Goal: Information Seeking & Learning: Learn about a topic

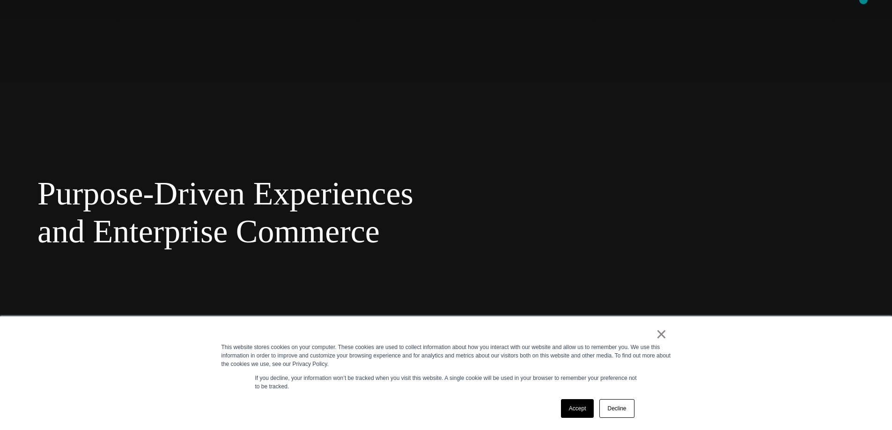
scroll to position [200, 0]
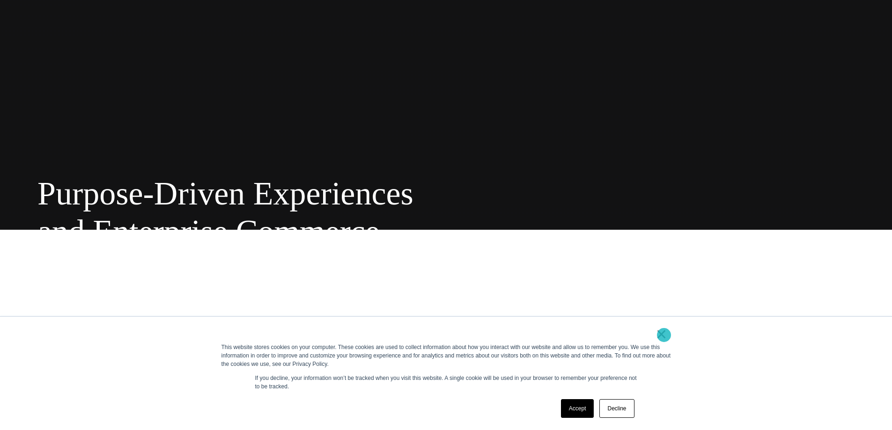
click at [664, 335] on link "×" at bounding box center [661, 334] width 11 height 8
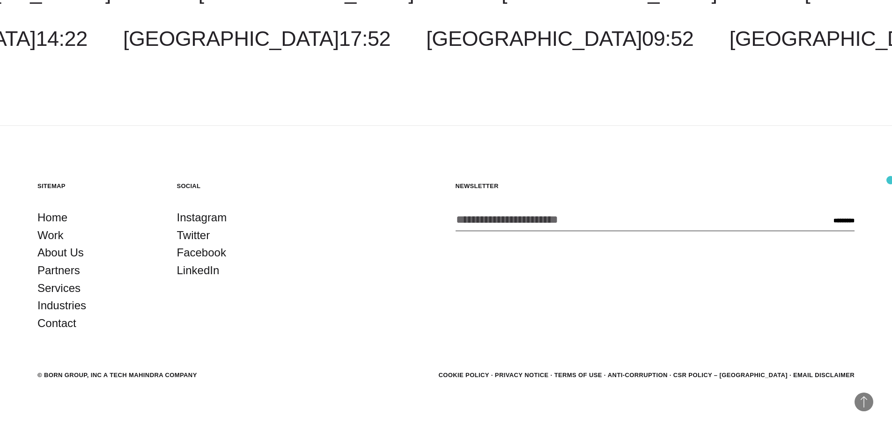
scroll to position [2971, 0]
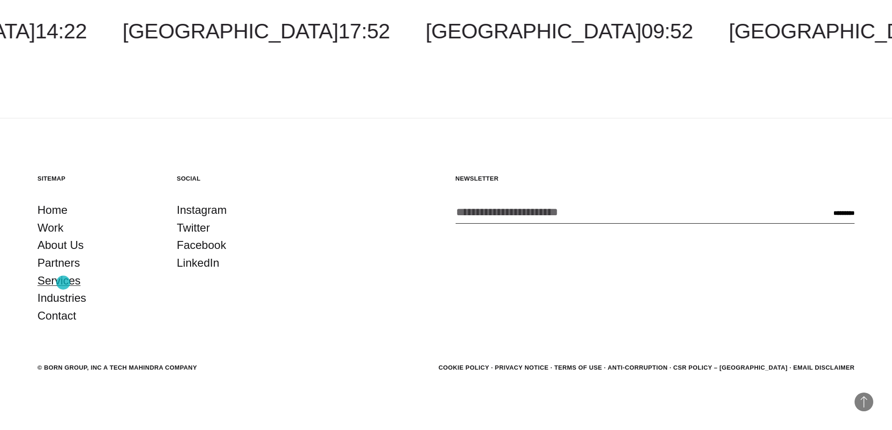
click at [62, 280] on link "Services" at bounding box center [58, 281] width 43 height 18
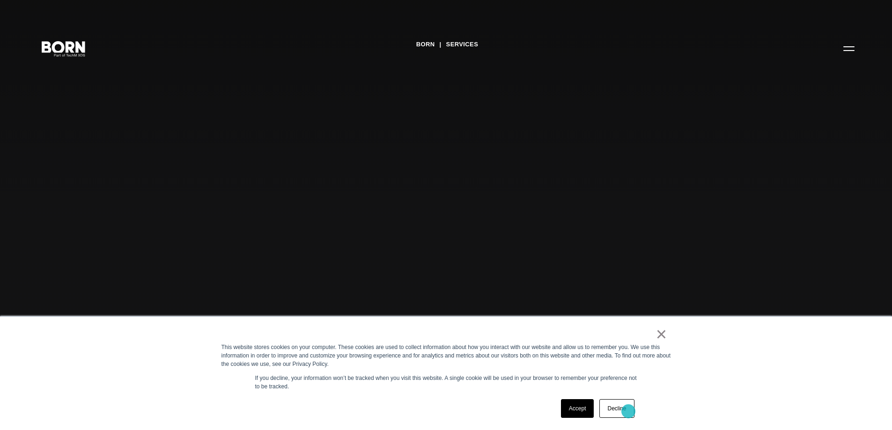
click at [628, 412] on link "Decline" at bounding box center [616, 408] width 35 height 19
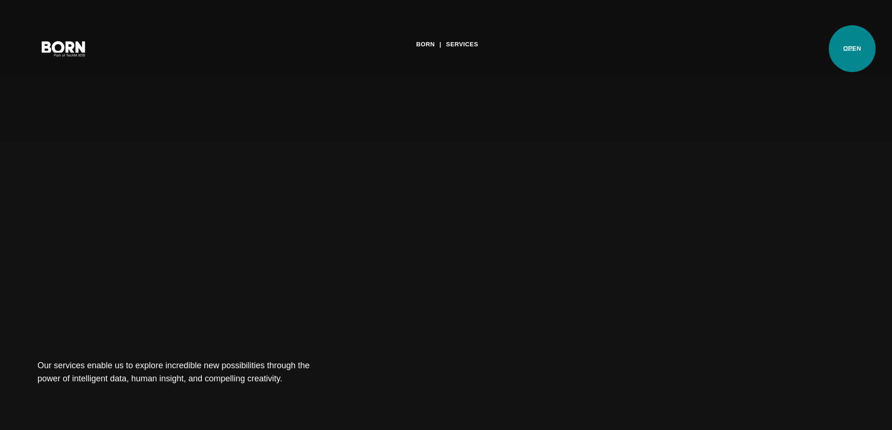
click at [852, 49] on button "Primary Menu" at bounding box center [849, 48] width 22 height 20
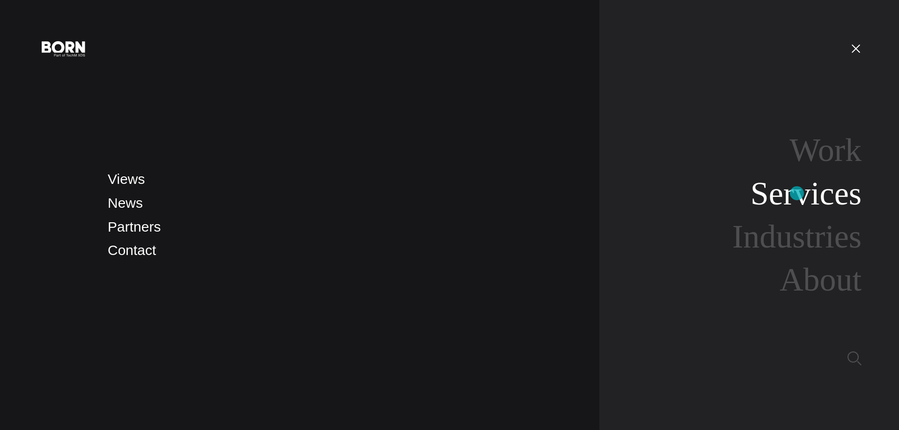
click at [797, 193] on link "Services" at bounding box center [805, 194] width 111 height 36
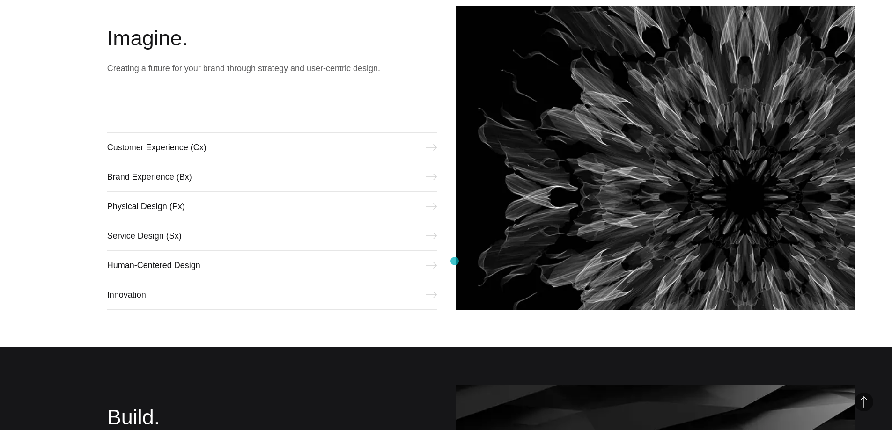
scroll to position [468, 0]
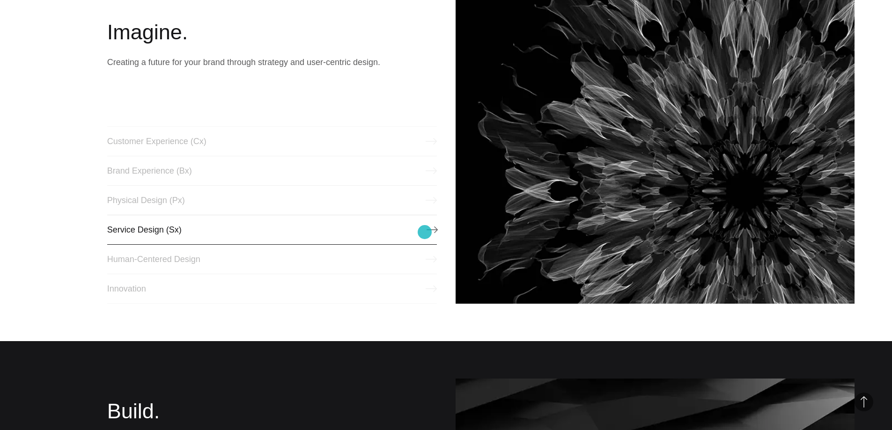
click at [429, 232] on link "Service Design (Sx)" at bounding box center [272, 230] width 330 height 30
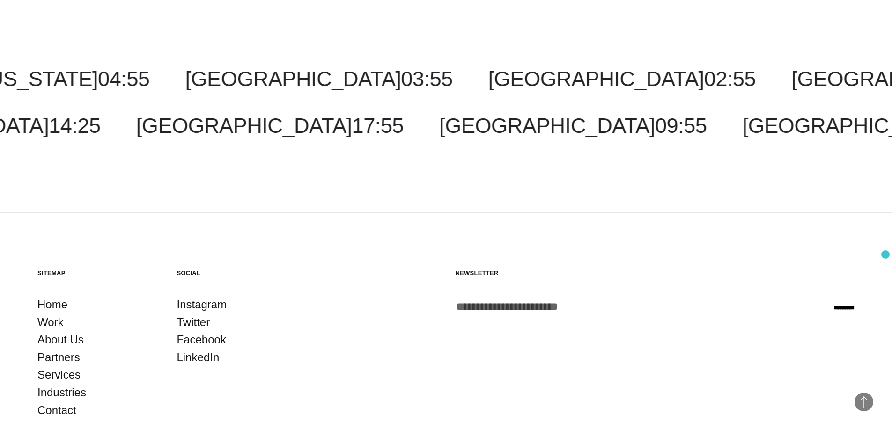
scroll to position [1452, 0]
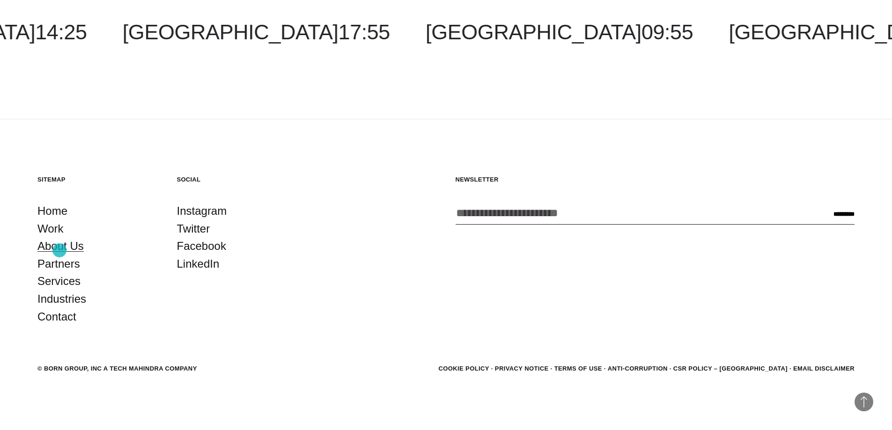
click at [59, 250] on link "About Us" at bounding box center [60, 246] width 46 height 18
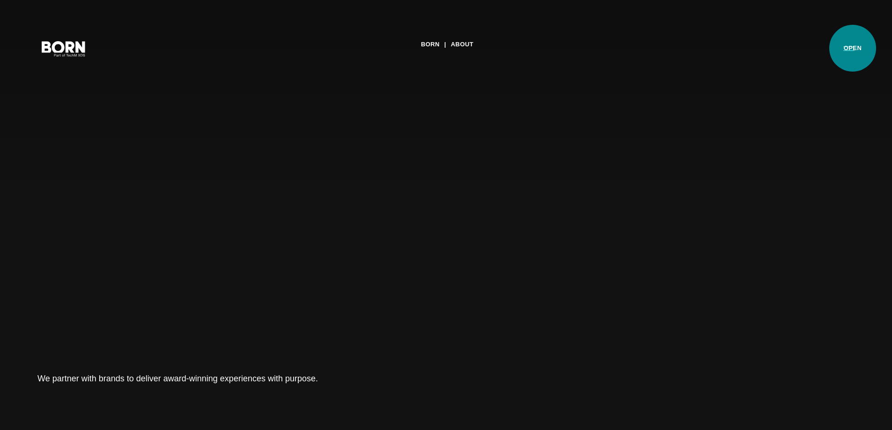
click at [853, 48] on button "Primary Menu" at bounding box center [849, 48] width 22 height 20
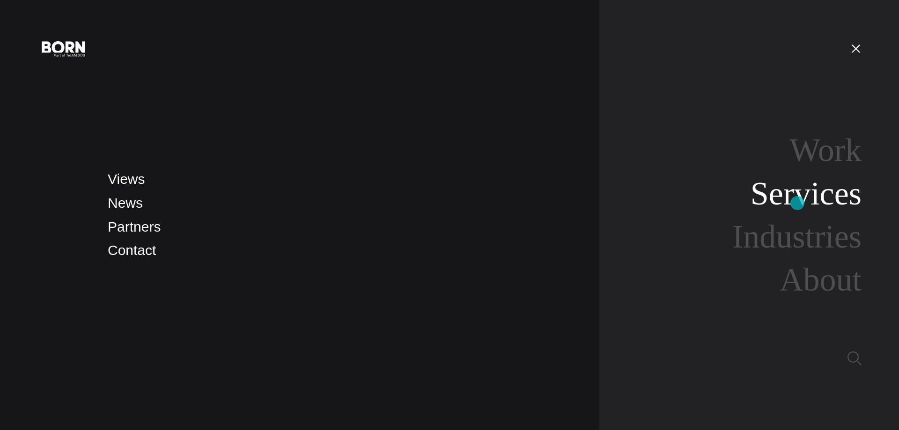
click at [799, 202] on link "Services" at bounding box center [805, 194] width 111 height 36
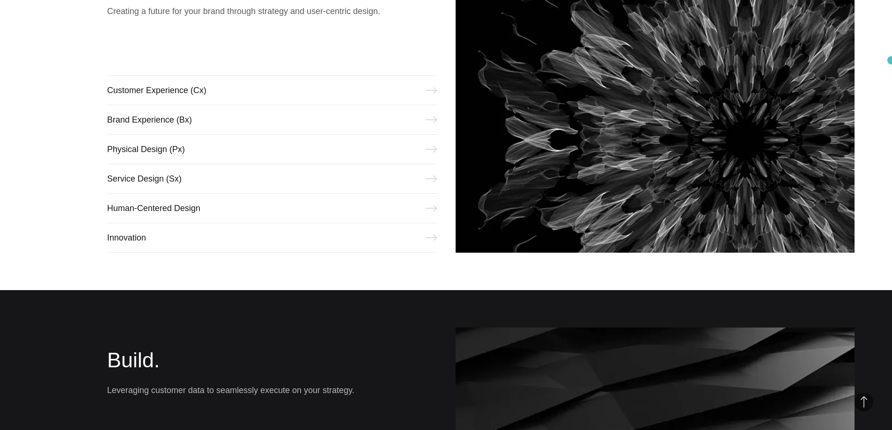
scroll to position [576, 0]
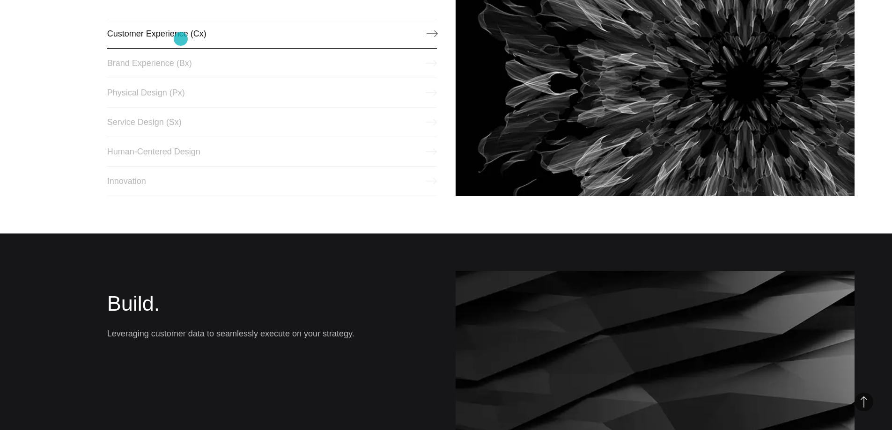
click at [181, 39] on link "Customer Experience (Cx)" at bounding box center [272, 34] width 330 height 30
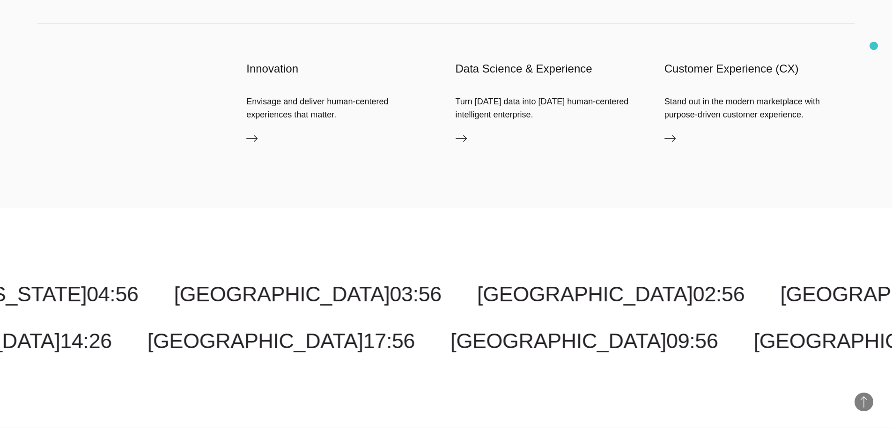
scroll to position [1153, 0]
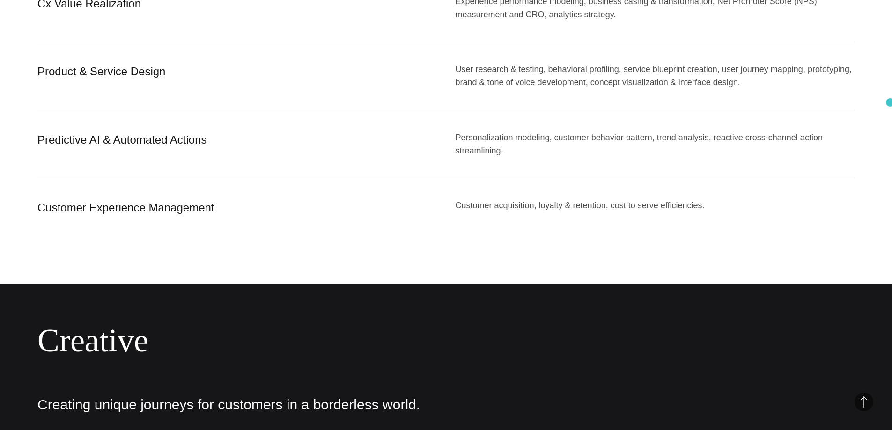
scroll to position [1088, 0]
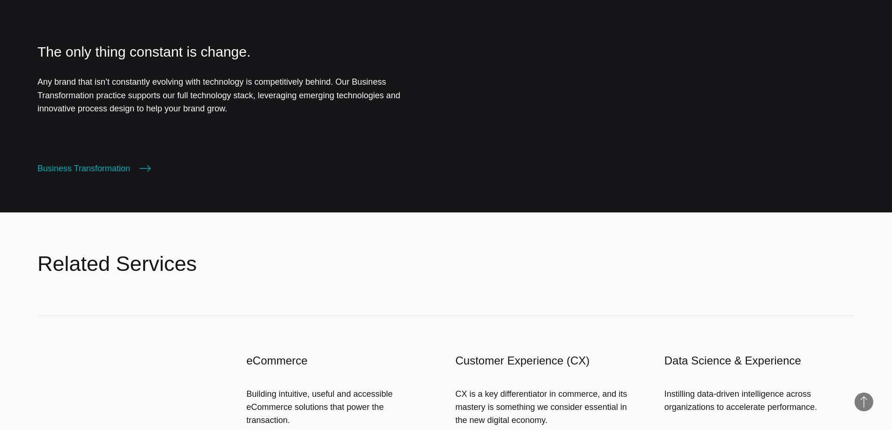
scroll to position [1032, 0]
